Goal: Information Seeking & Learning: Learn about a topic

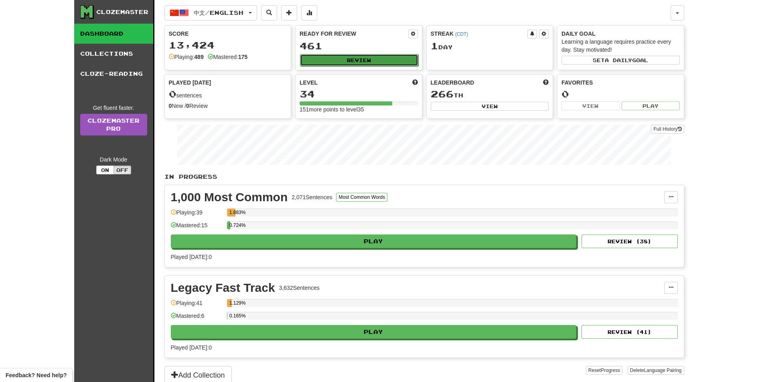
click at [366, 61] on button "Review" at bounding box center [359, 60] width 118 height 12
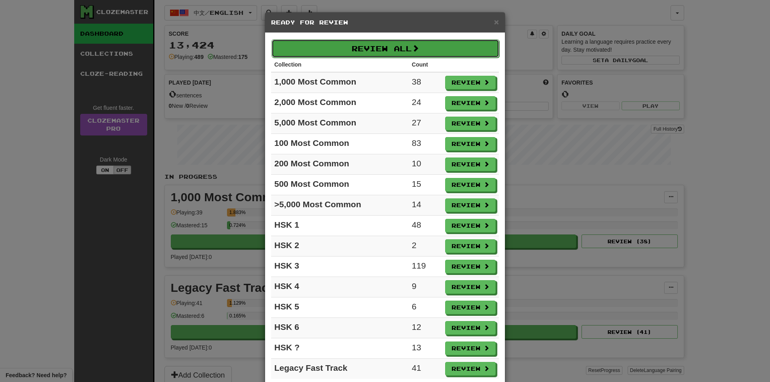
click at [466, 55] on button "Review All" at bounding box center [386, 48] width 228 height 18
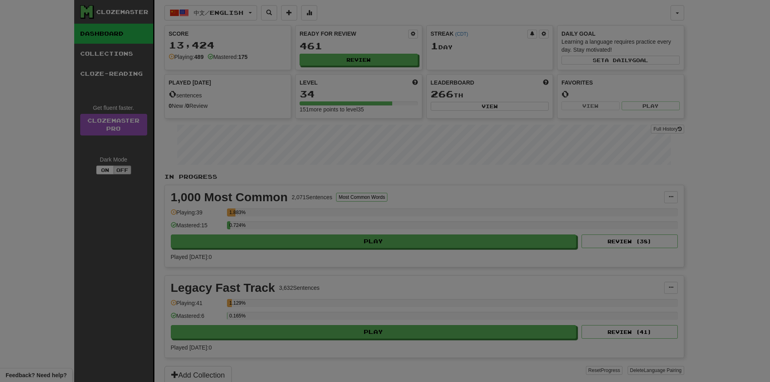
select select "**"
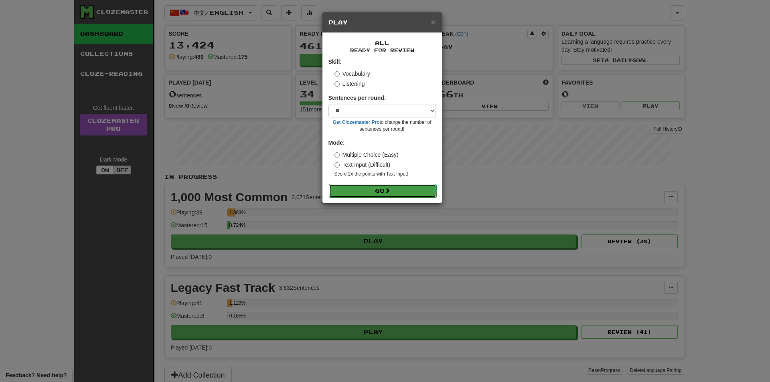
click at [387, 193] on span at bounding box center [388, 191] width 6 height 6
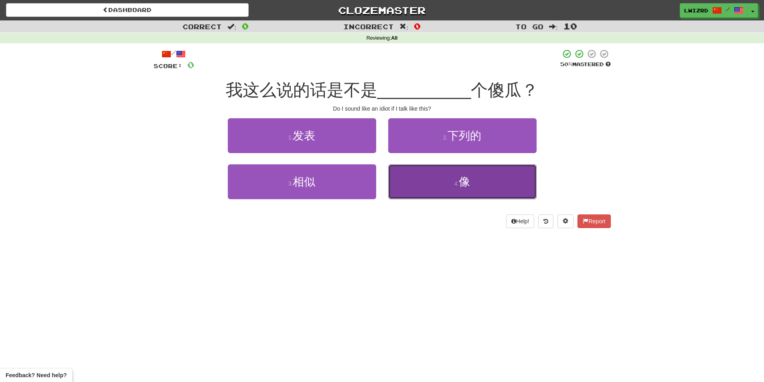
click at [470, 184] on span "像" at bounding box center [464, 182] width 11 height 12
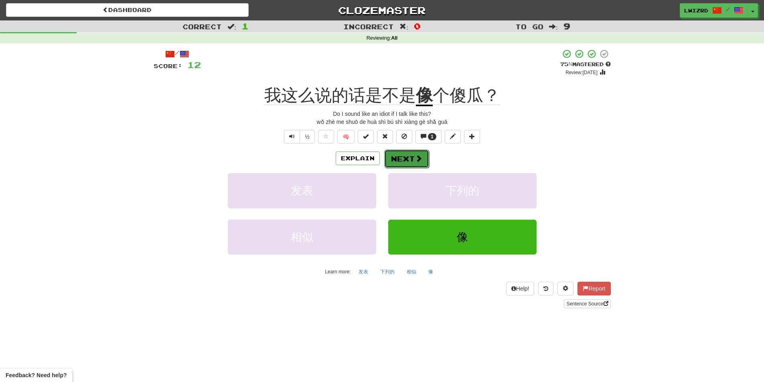
click at [416, 159] on span at bounding box center [418, 158] width 7 height 7
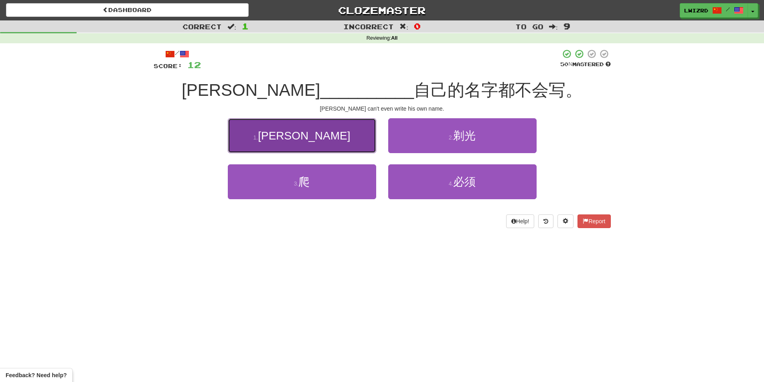
click at [305, 142] on button "1 . 连" at bounding box center [302, 135] width 148 height 35
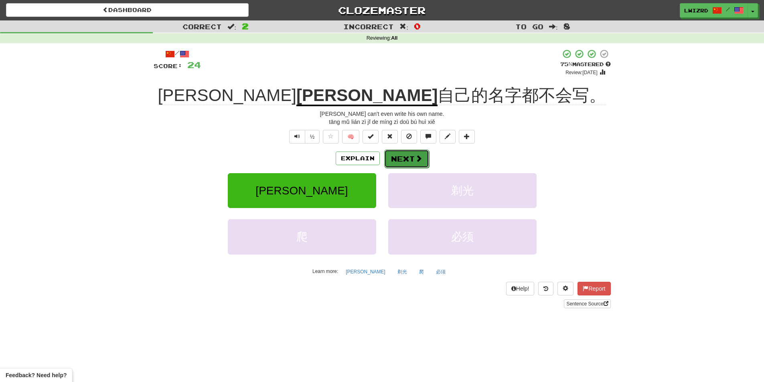
click at [405, 154] on button "Next" at bounding box center [406, 159] width 45 height 18
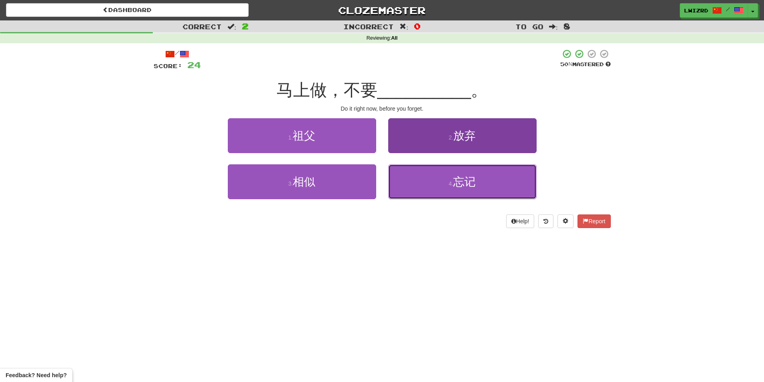
click at [431, 194] on button "4 . 忘记" at bounding box center [462, 182] width 148 height 35
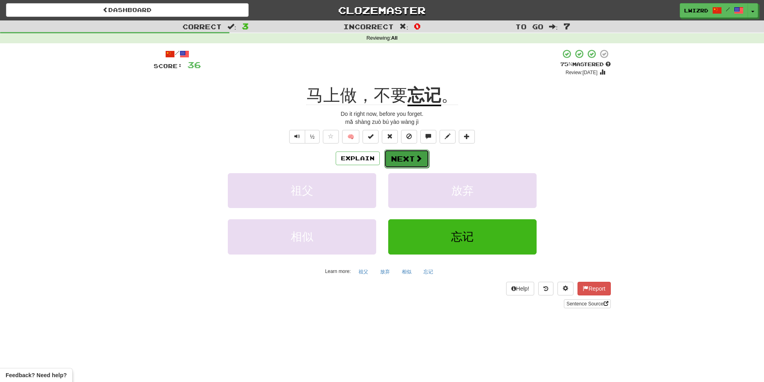
click at [425, 157] on button "Next" at bounding box center [406, 159] width 45 height 18
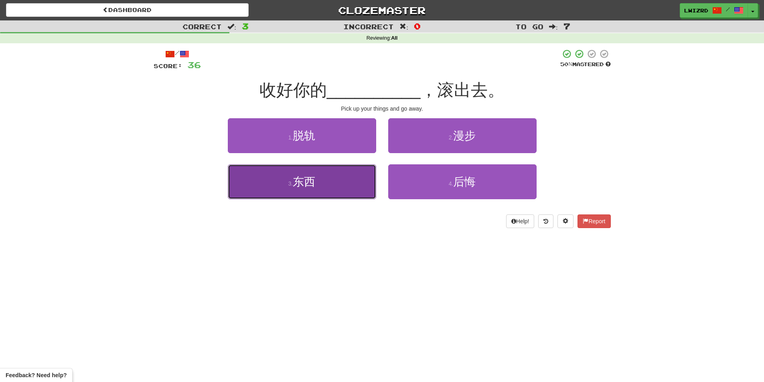
click at [345, 188] on button "3 . 东西" at bounding box center [302, 182] width 148 height 35
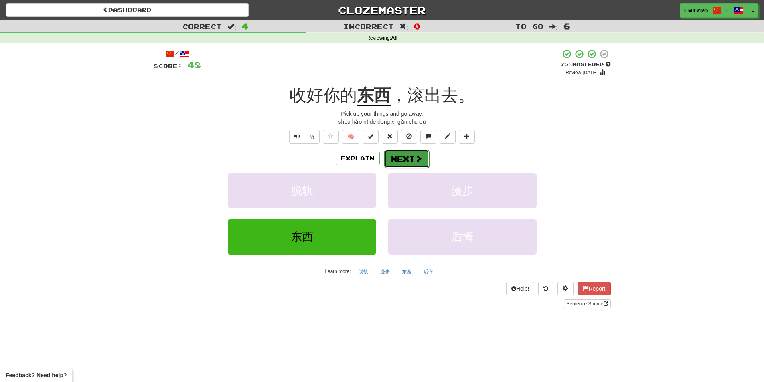
click at [421, 161] on button "Next" at bounding box center [406, 159] width 45 height 18
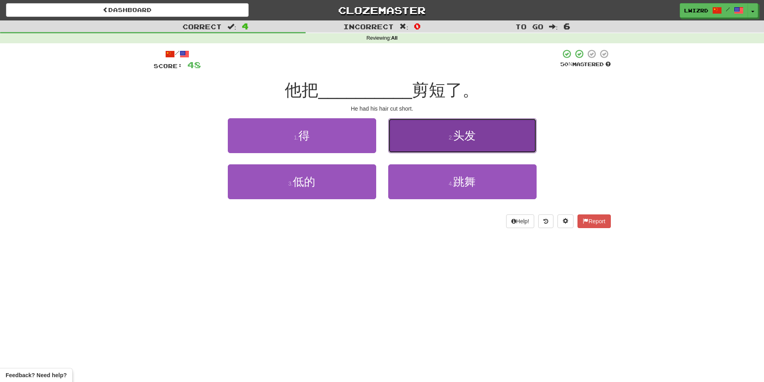
click at [441, 143] on button "2 . 头发" at bounding box center [462, 135] width 148 height 35
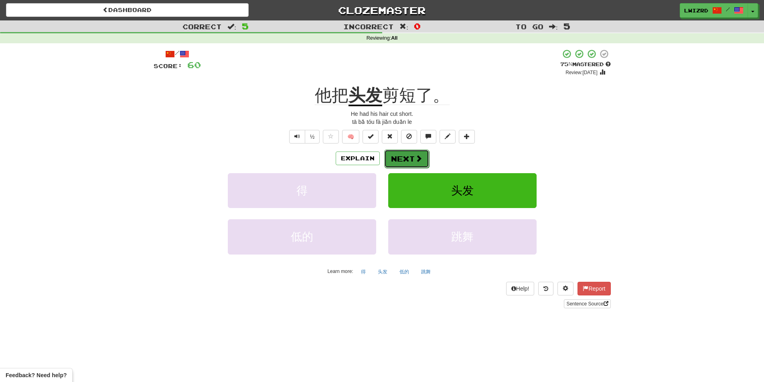
click at [404, 162] on button "Next" at bounding box center [406, 159] width 45 height 18
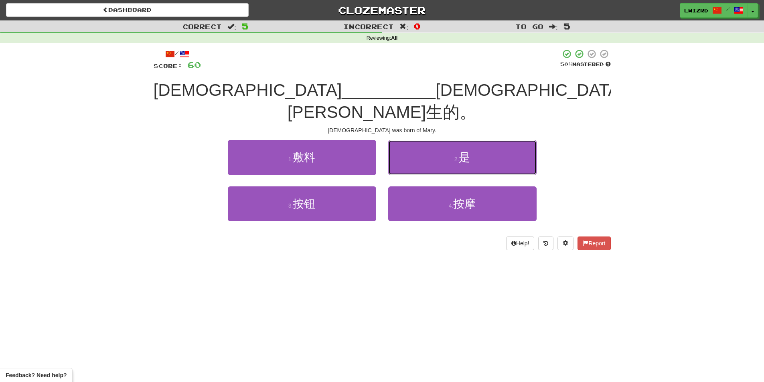
click at [449, 140] on button "2 . 是" at bounding box center [462, 157] width 148 height 35
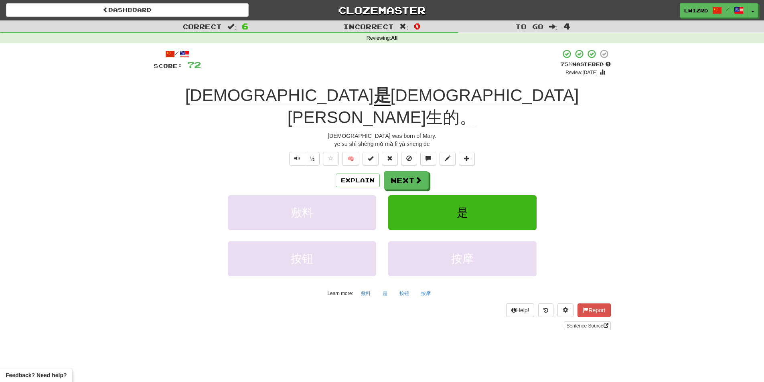
click at [349, 94] on span "圣母玛利亚生的。" at bounding box center [434, 106] width 292 height 41
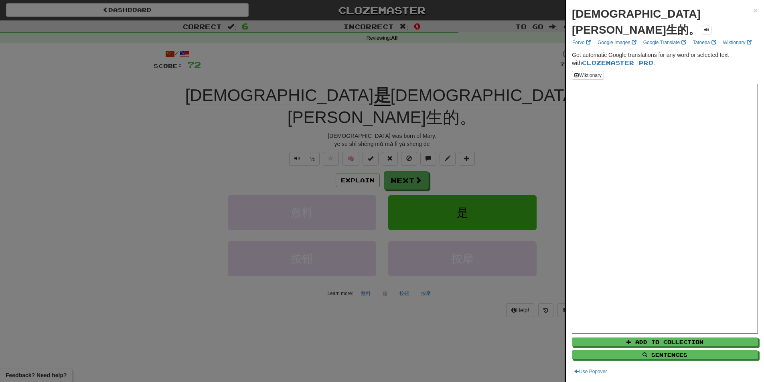
click at [364, 70] on div at bounding box center [382, 191] width 764 height 382
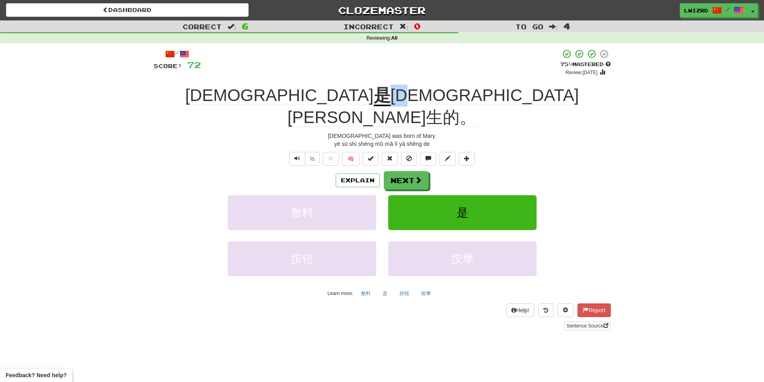
drag, startPoint x: 346, startPoint y: 97, endPoint x: 373, endPoint y: 101, distance: 28.0
click at [373, 101] on span "圣母玛利亚生的。" at bounding box center [434, 106] width 292 height 41
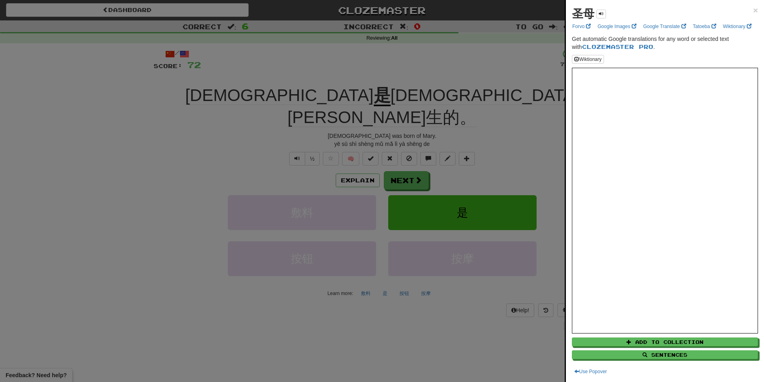
click at [491, 60] on div at bounding box center [382, 191] width 764 height 382
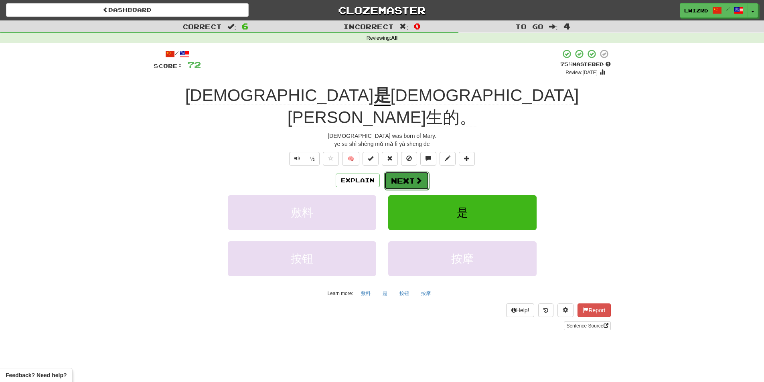
click at [405, 172] on button "Next" at bounding box center [406, 181] width 45 height 18
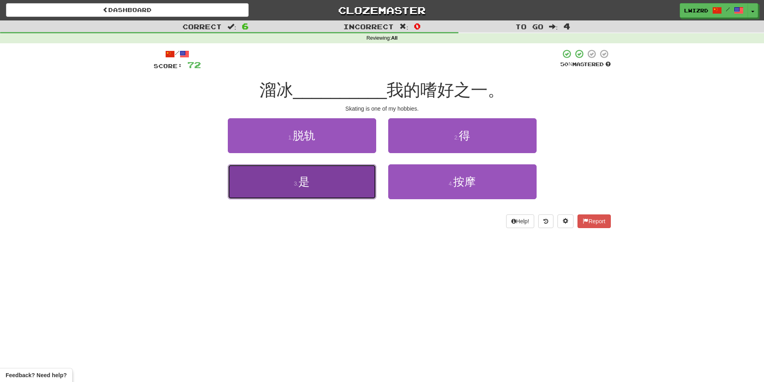
click at [340, 169] on button "3 . 是" at bounding box center [302, 182] width 148 height 35
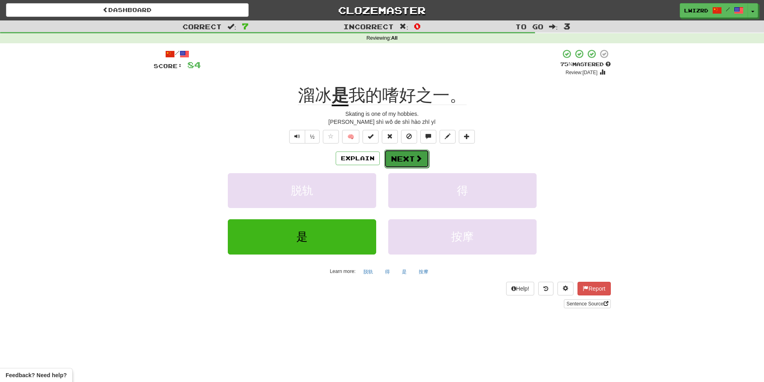
click at [413, 162] on button "Next" at bounding box center [406, 159] width 45 height 18
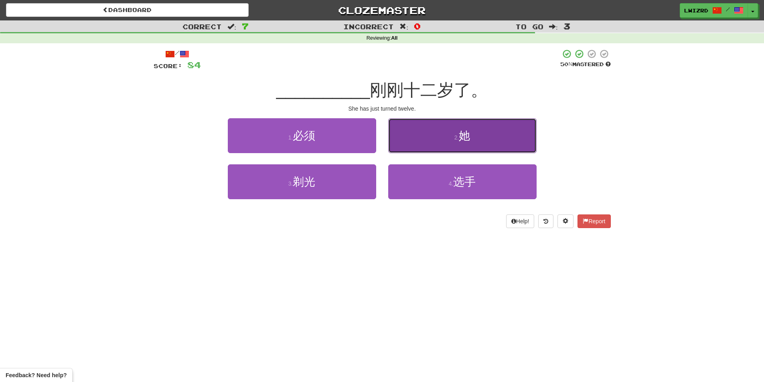
click at [492, 141] on button "2 . 她" at bounding box center [462, 135] width 148 height 35
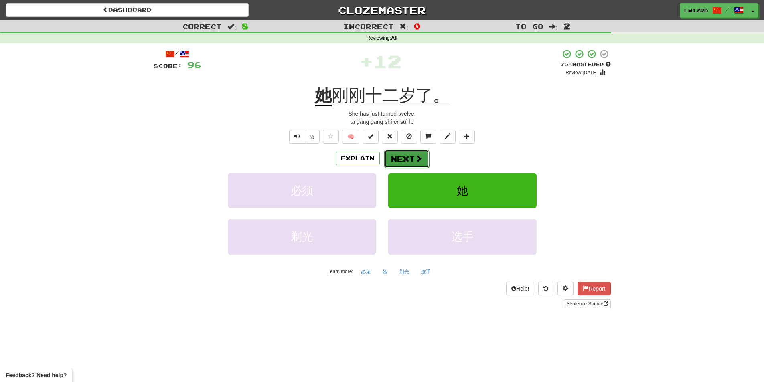
click at [408, 160] on button "Next" at bounding box center [406, 159] width 45 height 18
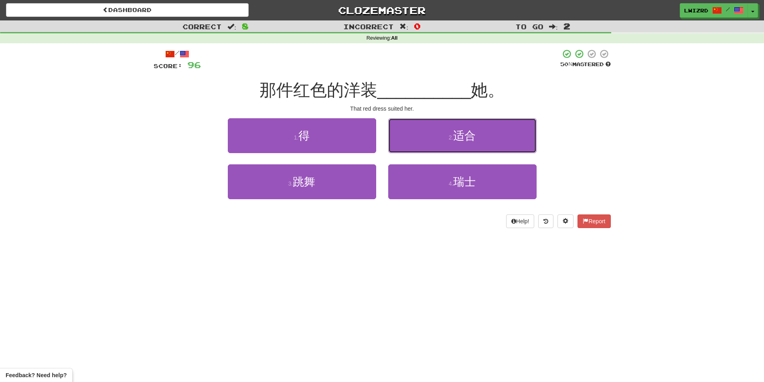
click at [492, 146] on button "2 . 适合" at bounding box center [462, 135] width 148 height 35
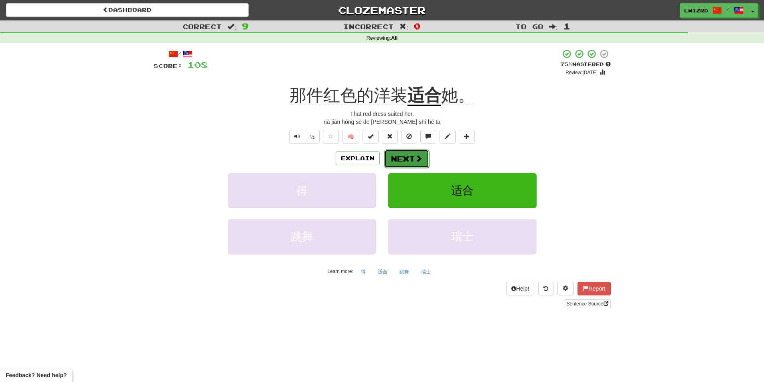
click at [419, 161] on span at bounding box center [418, 158] width 7 height 7
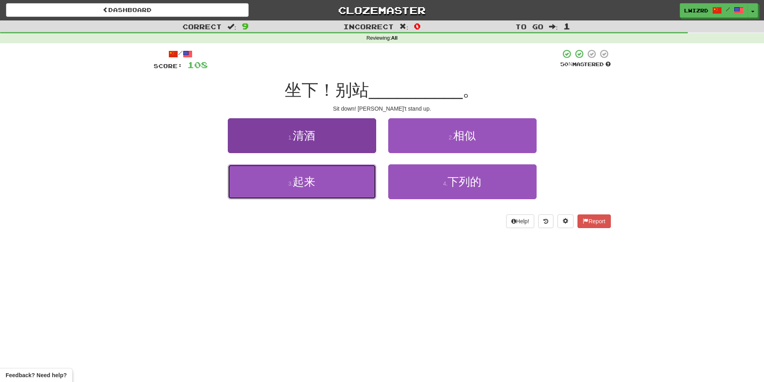
click at [360, 179] on button "3 . 起来" at bounding box center [302, 182] width 148 height 35
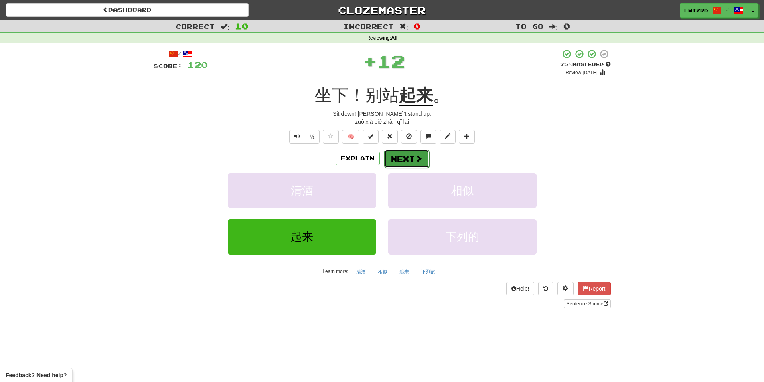
click at [409, 163] on button "Next" at bounding box center [406, 159] width 45 height 18
